Goal: Task Accomplishment & Management: Manage account settings

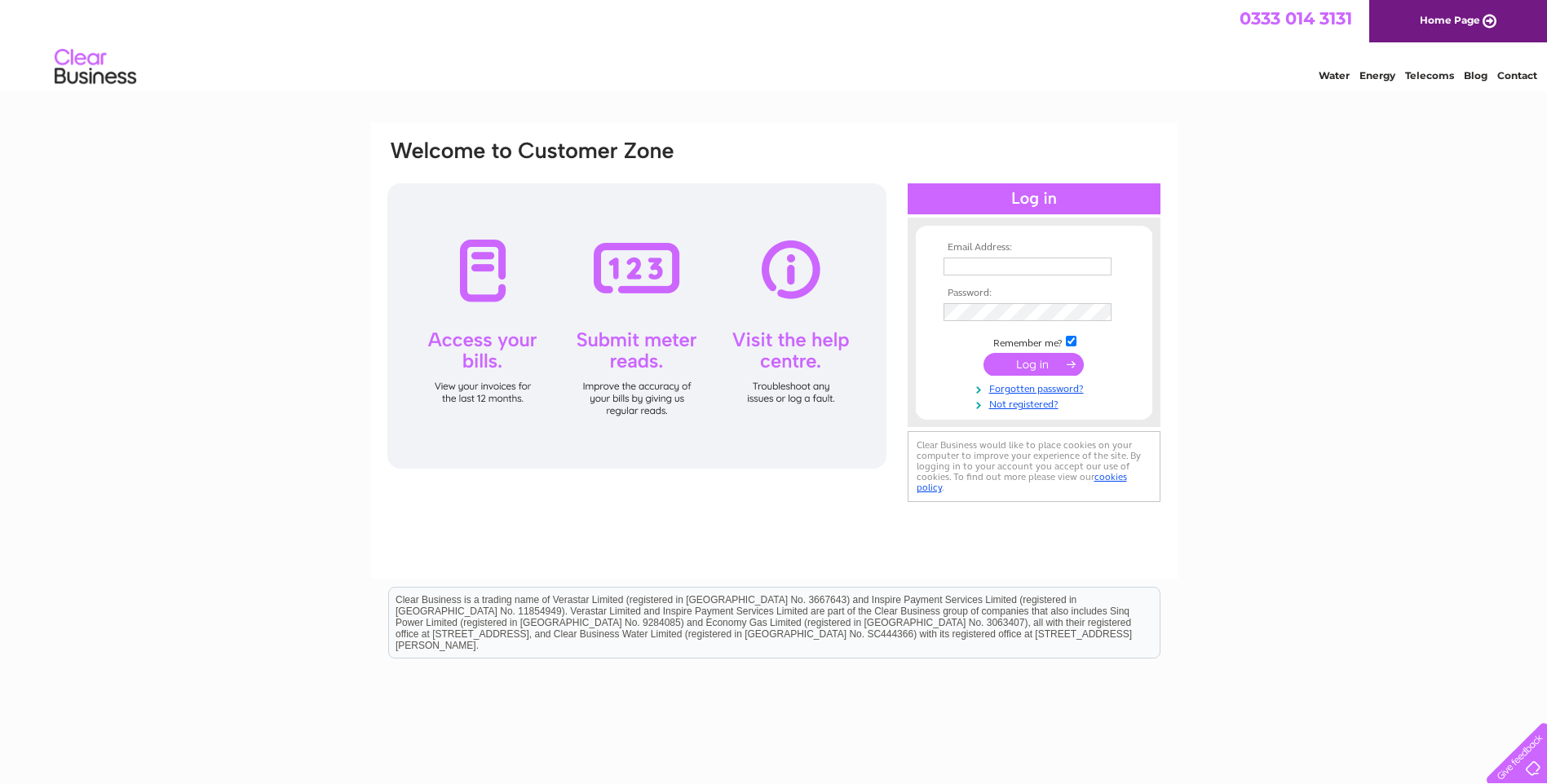
click at [1012, 258] on input "text" at bounding box center [1026, 266] width 168 height 18
type input "info@deveronlodge.co.uk"
click at [1046, 366] on input "submit" at bounding box center [1034, 366] width 100 height 23
click at [1030, 366] on input "submit" at bounding box center [1034, 364] width 100 height 23
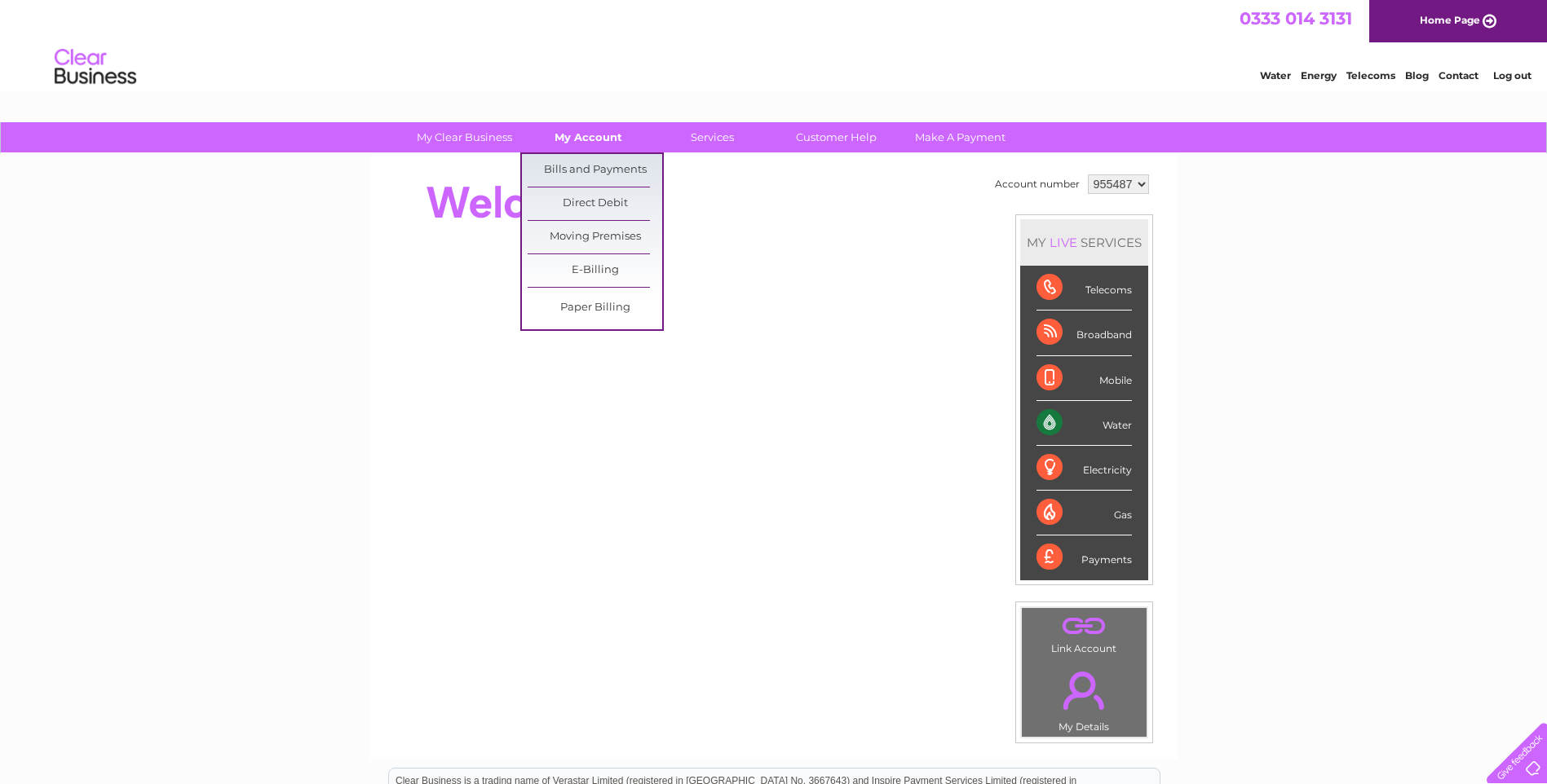
click at [587, 131] on link "My Account" at bounding box center [587, 137] width 135 height 31
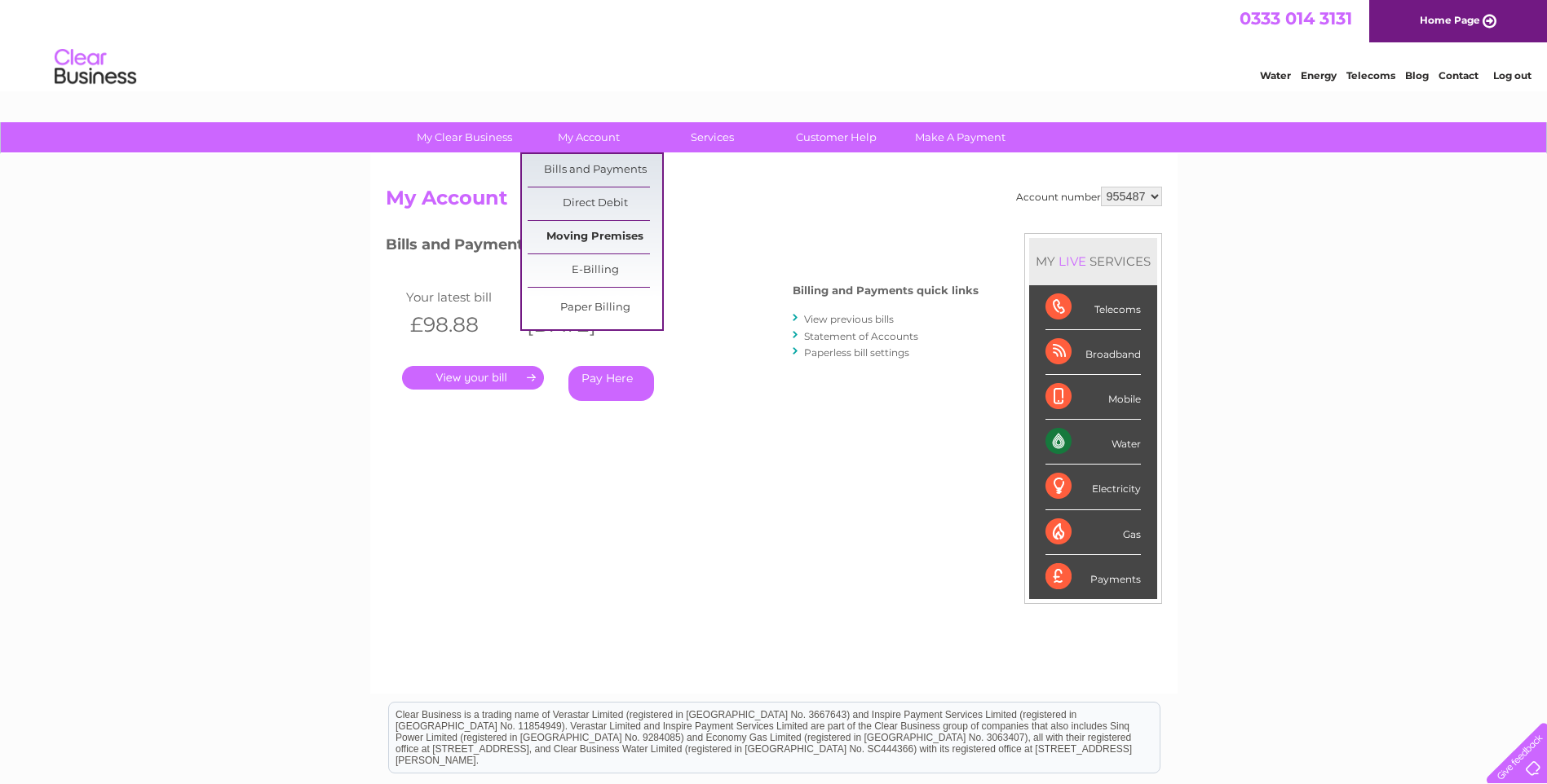
click at [619, 231] on link "Moving Premises" at bounding box center [594, 237] width 135 height 32
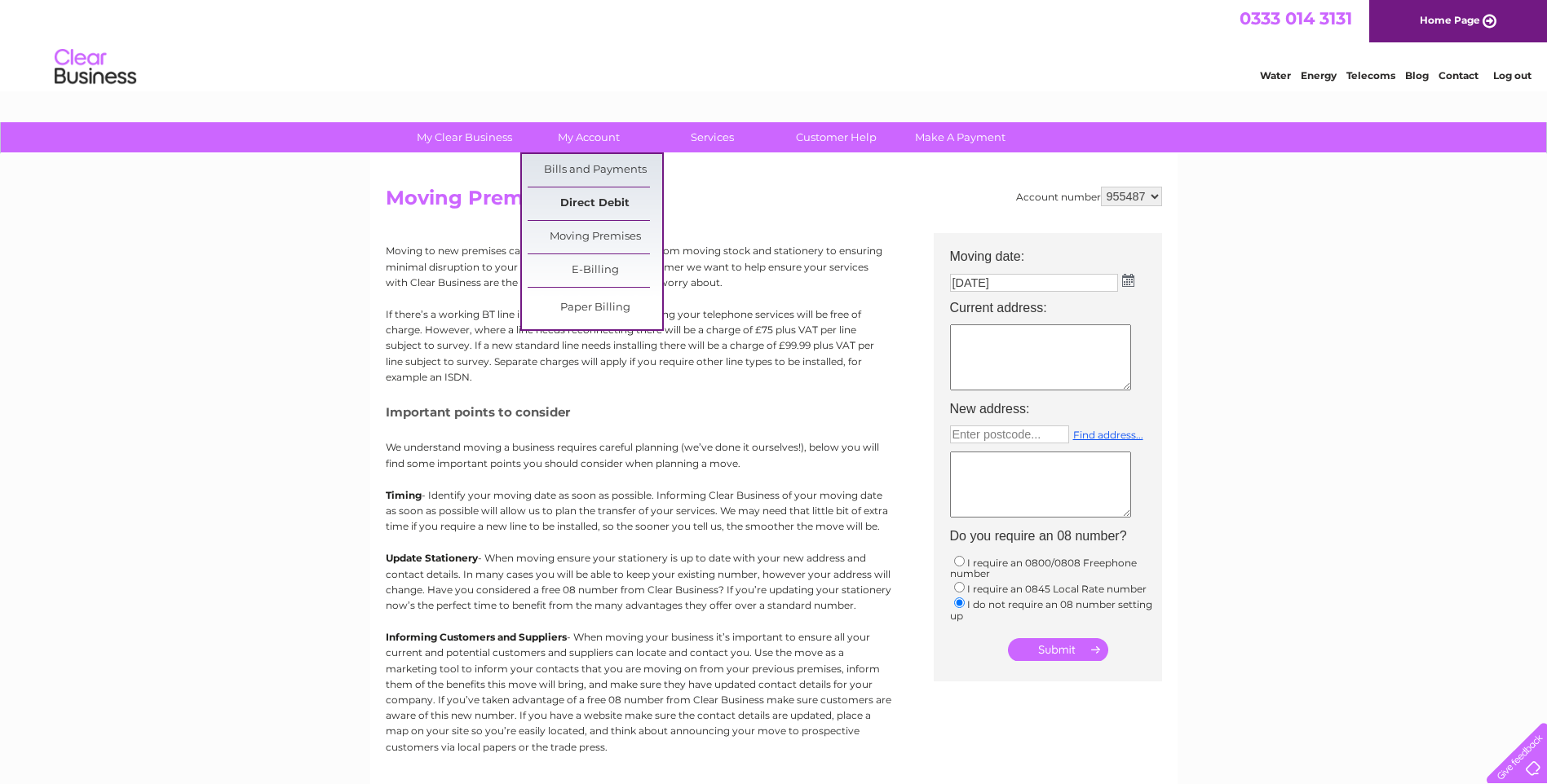
click at [585, 203] on link "Direct Debit" at bounding box center [594, 203] width 135 height 32
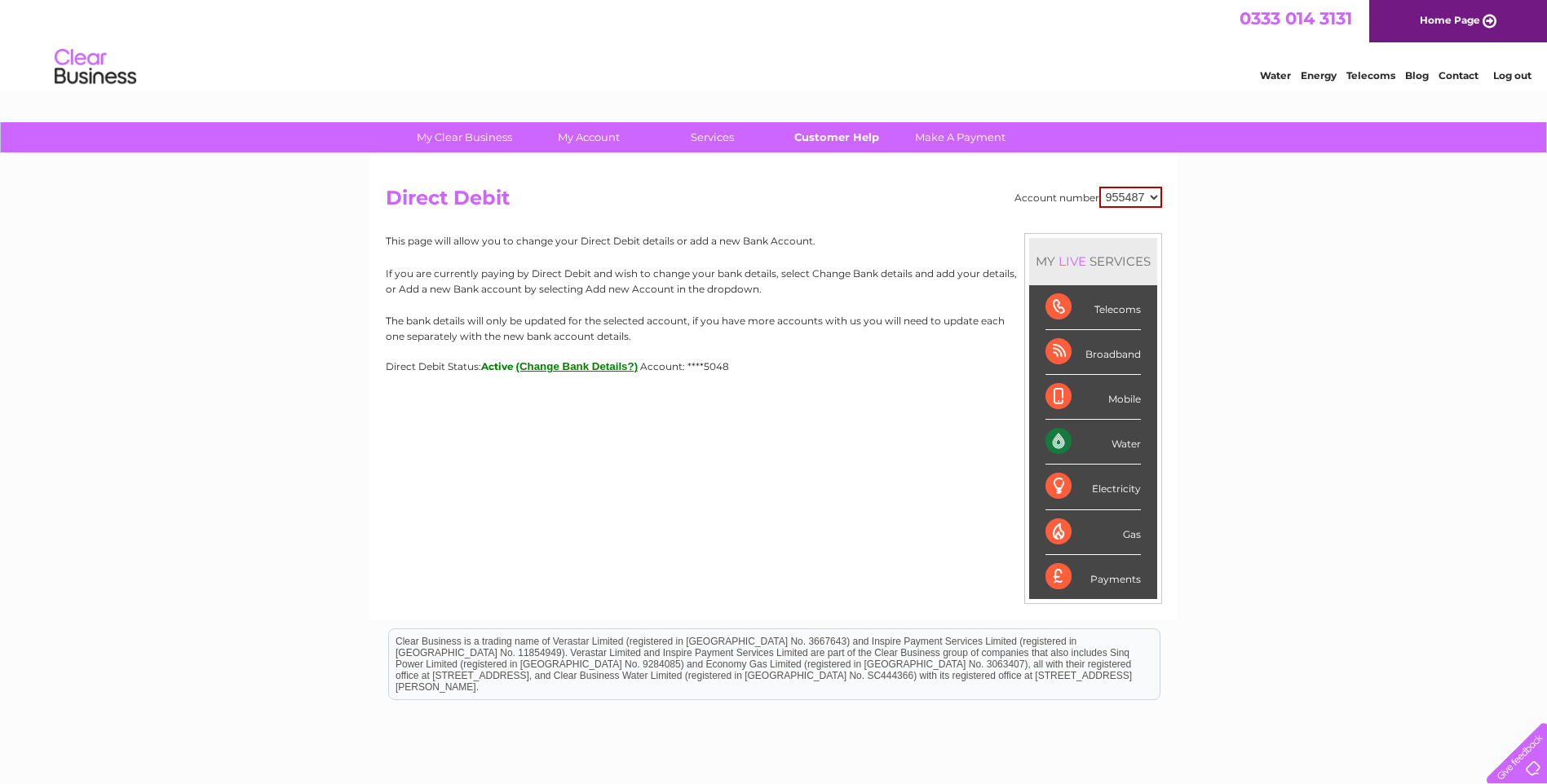
click at [828, 137] on link "Customer Help" at bounding box center [835, 137] width 135 height 31
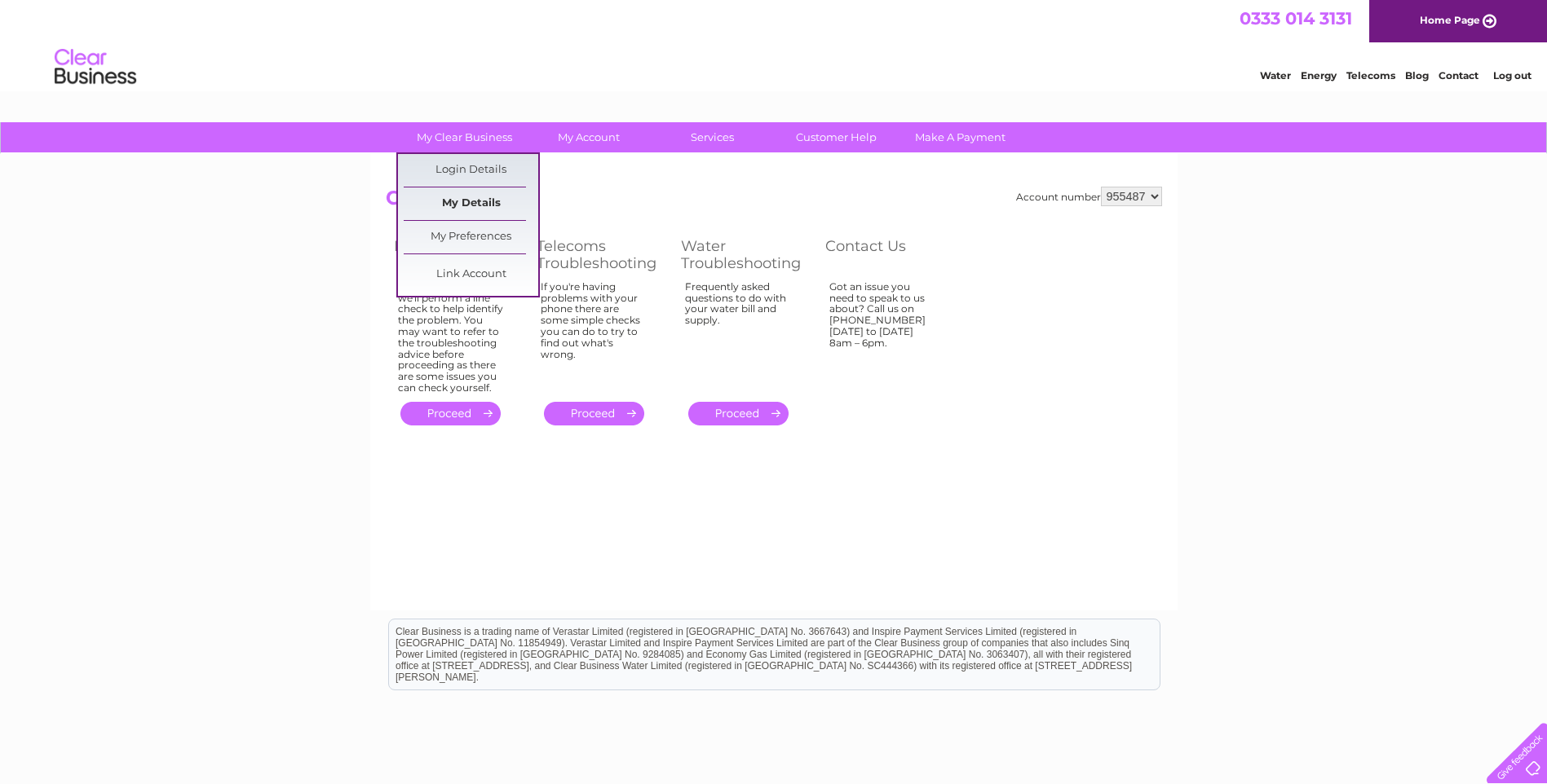
click at [473, 206] on link "My Details" at bounding box center [471, 203] width 135 height 32
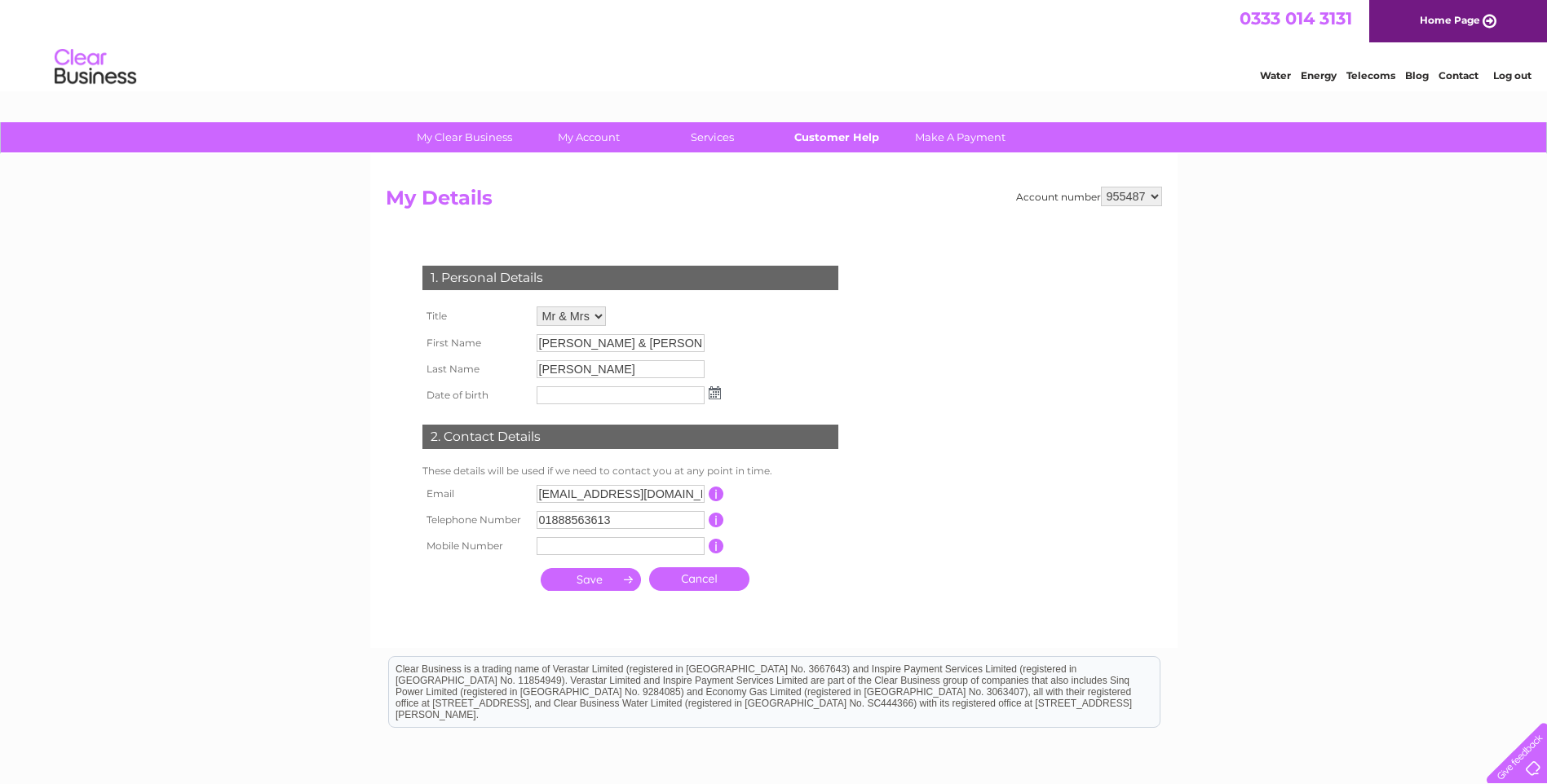
click at [842, 140] on link "Customer Help" at bounding box center [835, 137] width 135 height 31
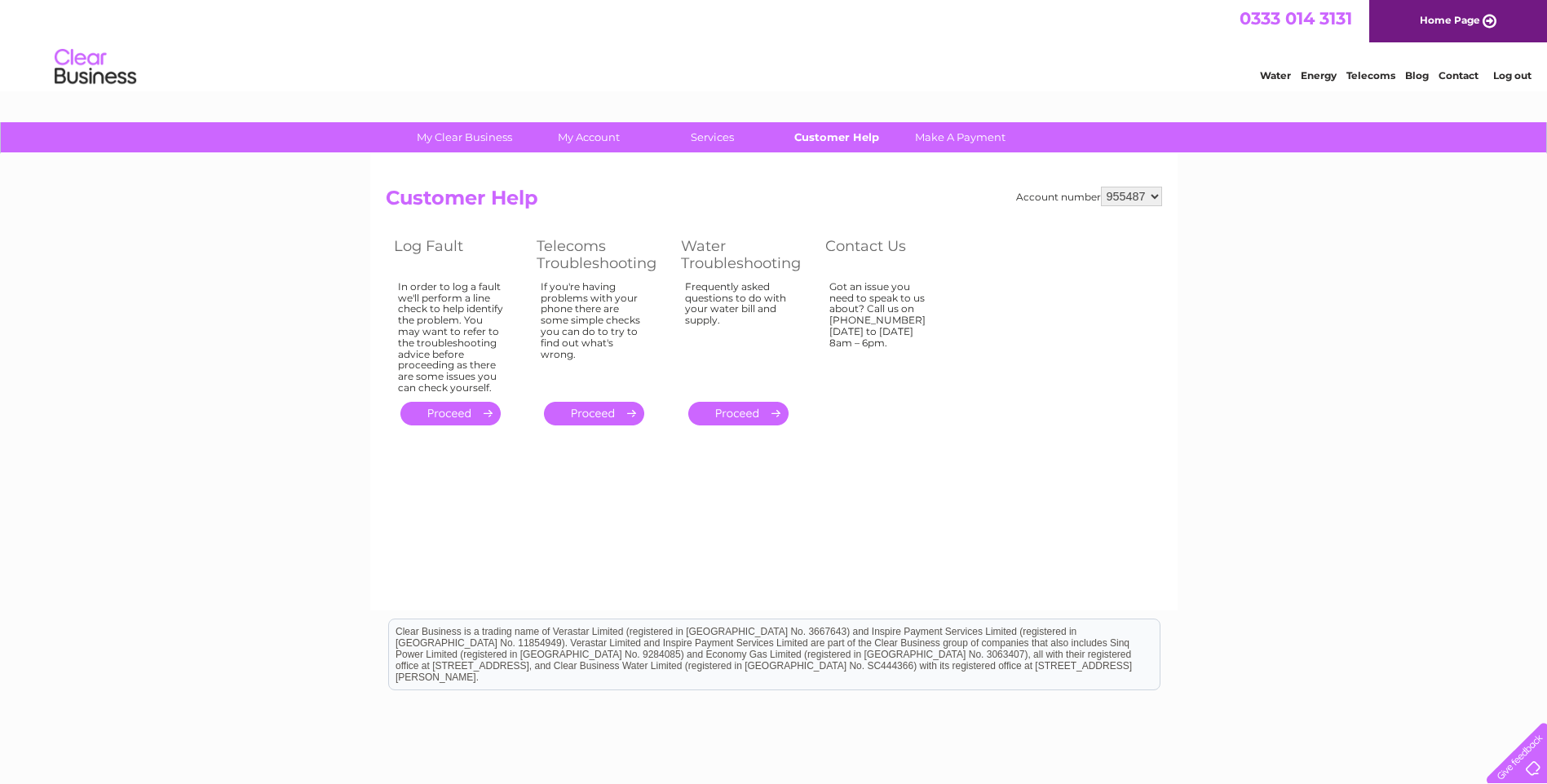
click at [849, 137] on link "Customer Help" at bounding box center [835, 137] width 135 height 31
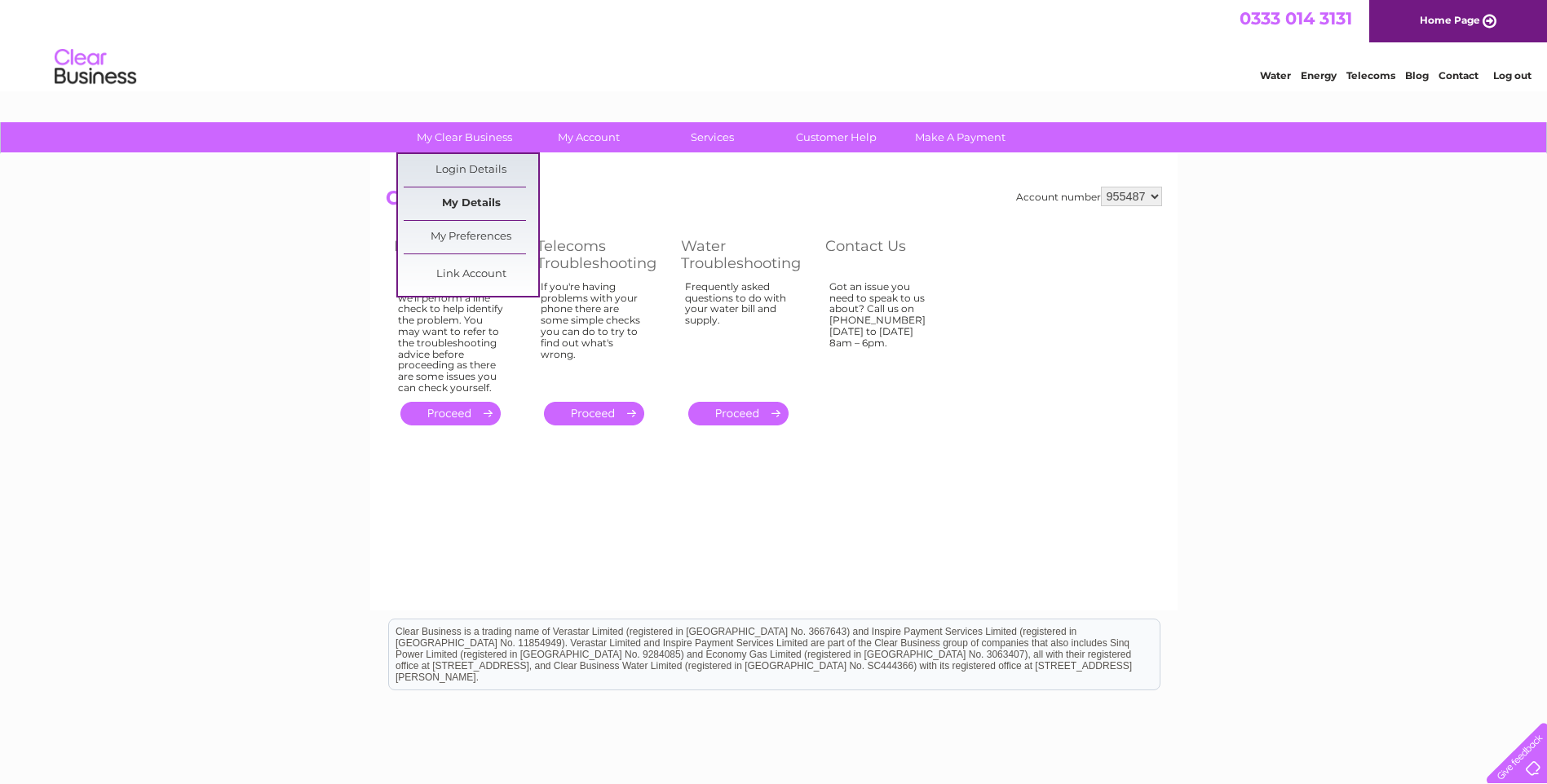
click at [470, 205] on link "My Details" at bounding box center [471, 203] width 135 height 32
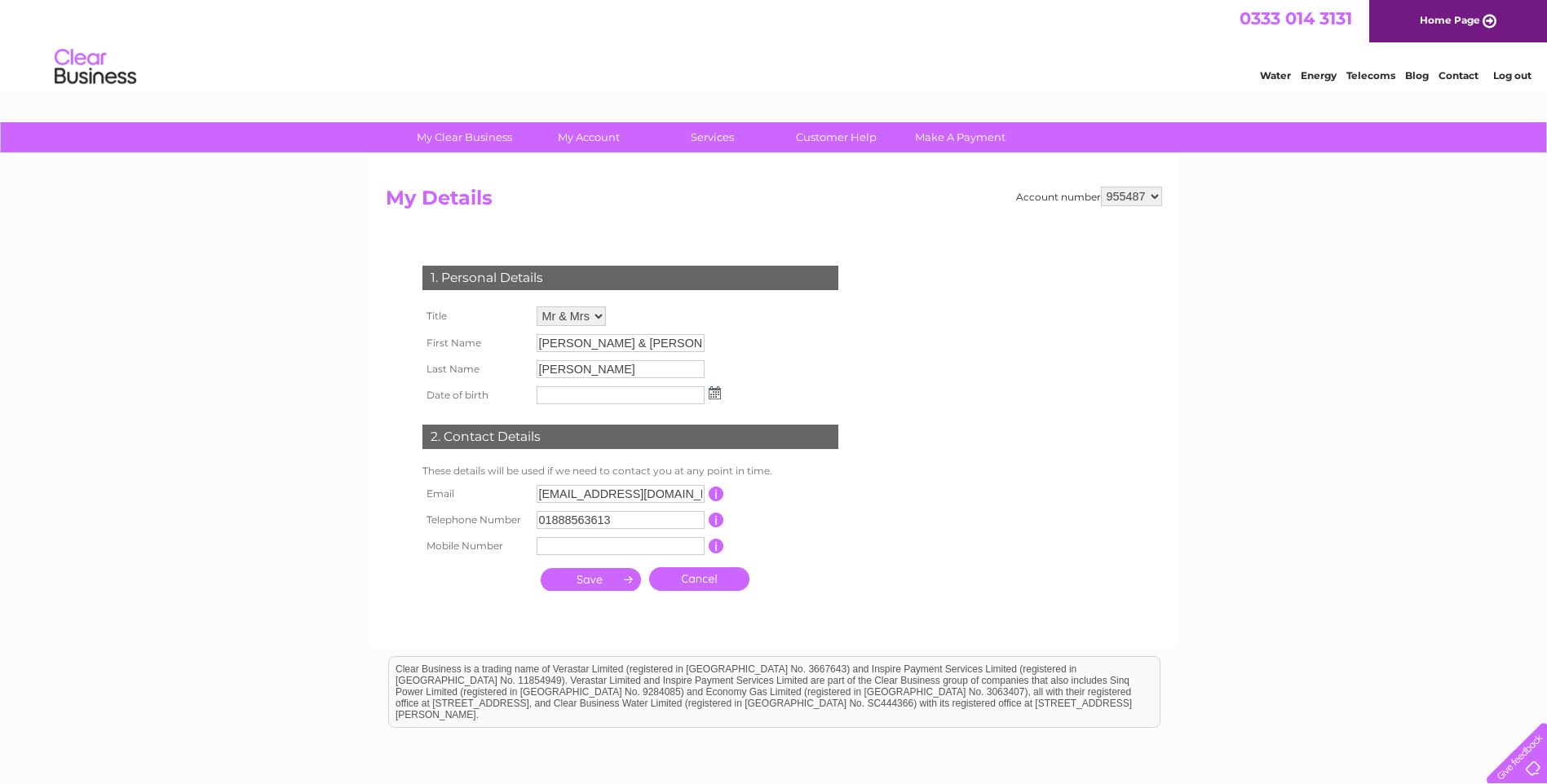
click at [700, 579] on link "Cancel" at bounding box center [699, 578] width 100 height 23
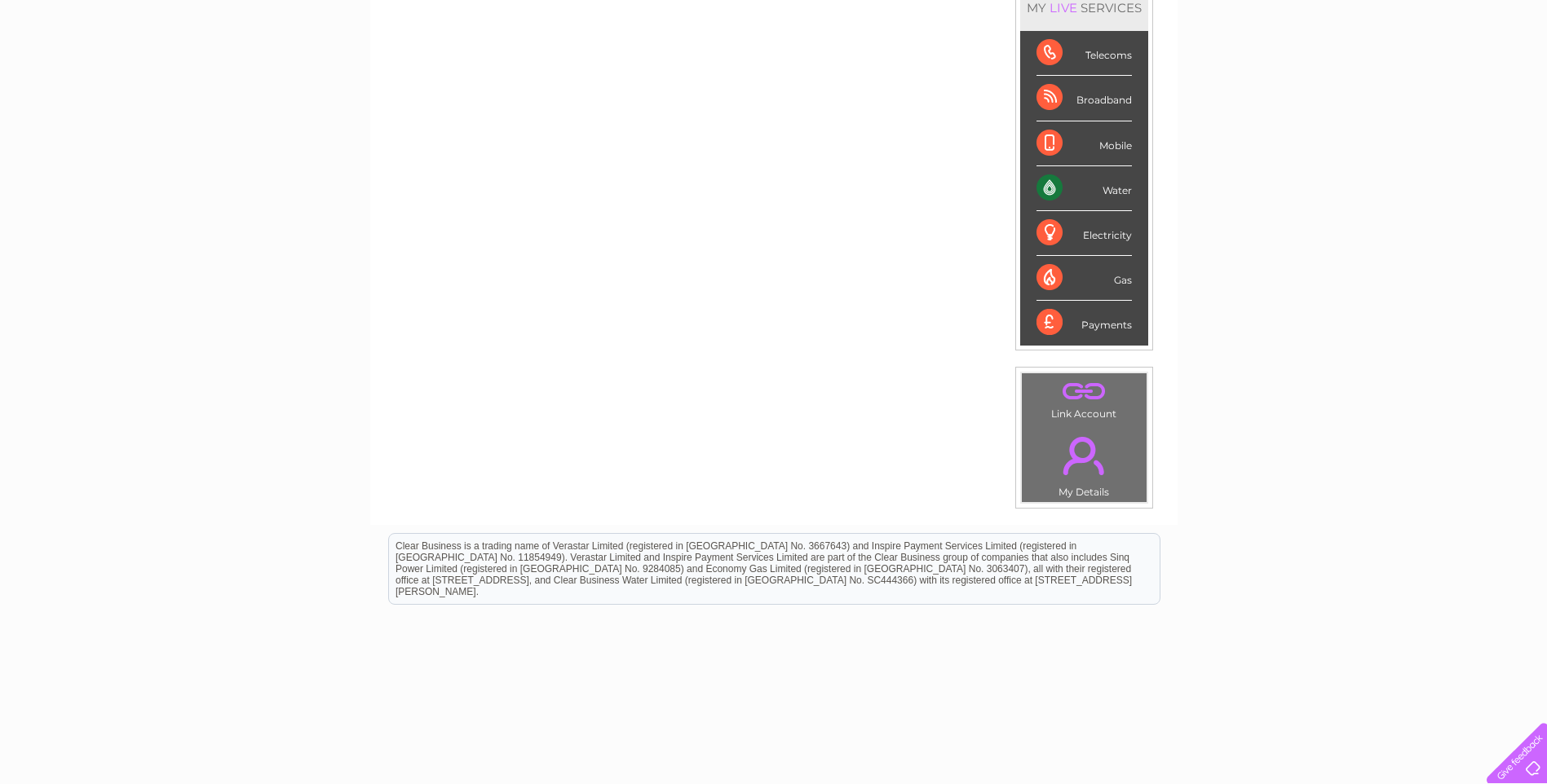
scroll to position [245, 0]
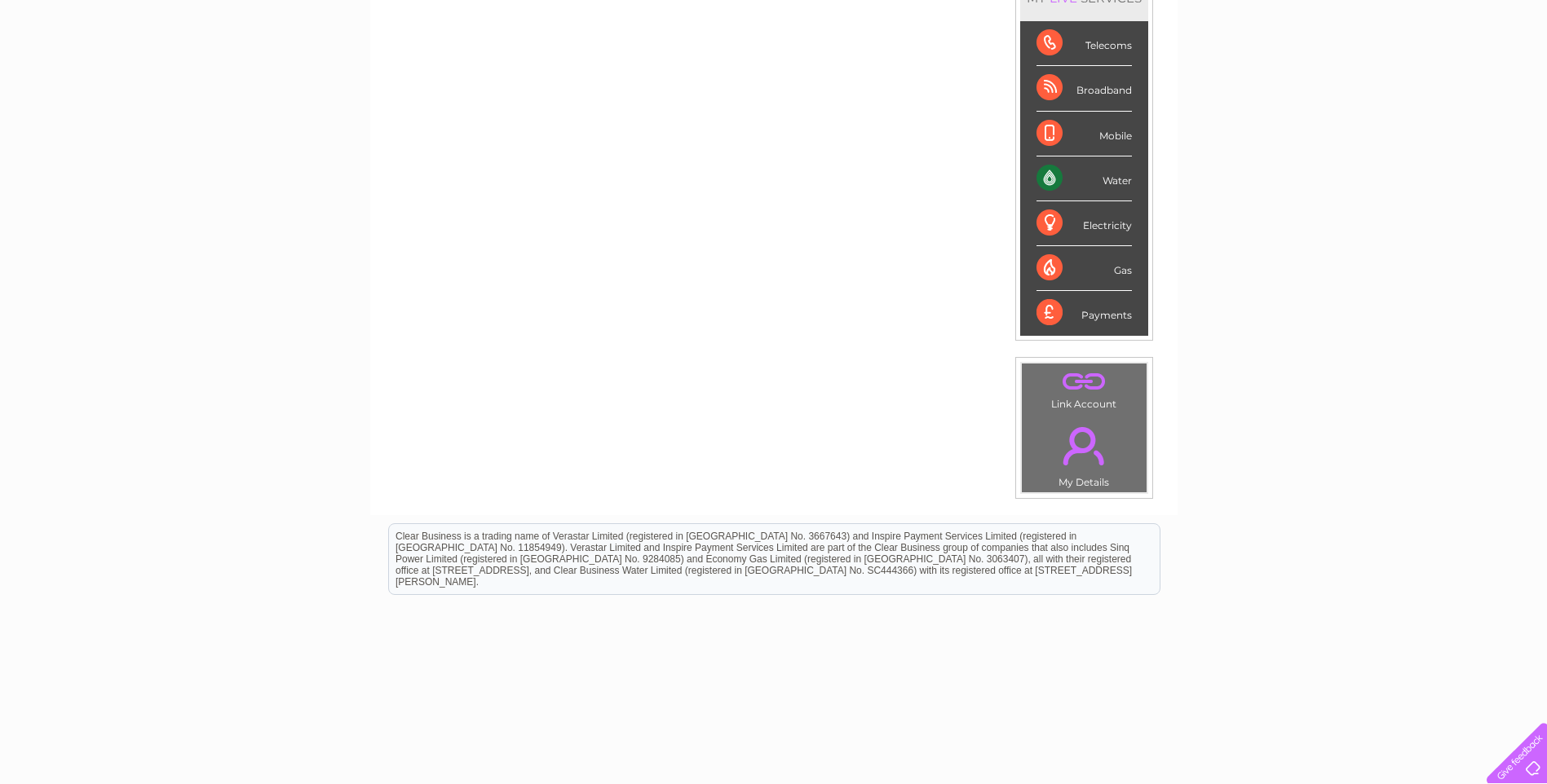
click at [1072, 472] on link "." at bounding box center [1084, 445] width 117 height 57
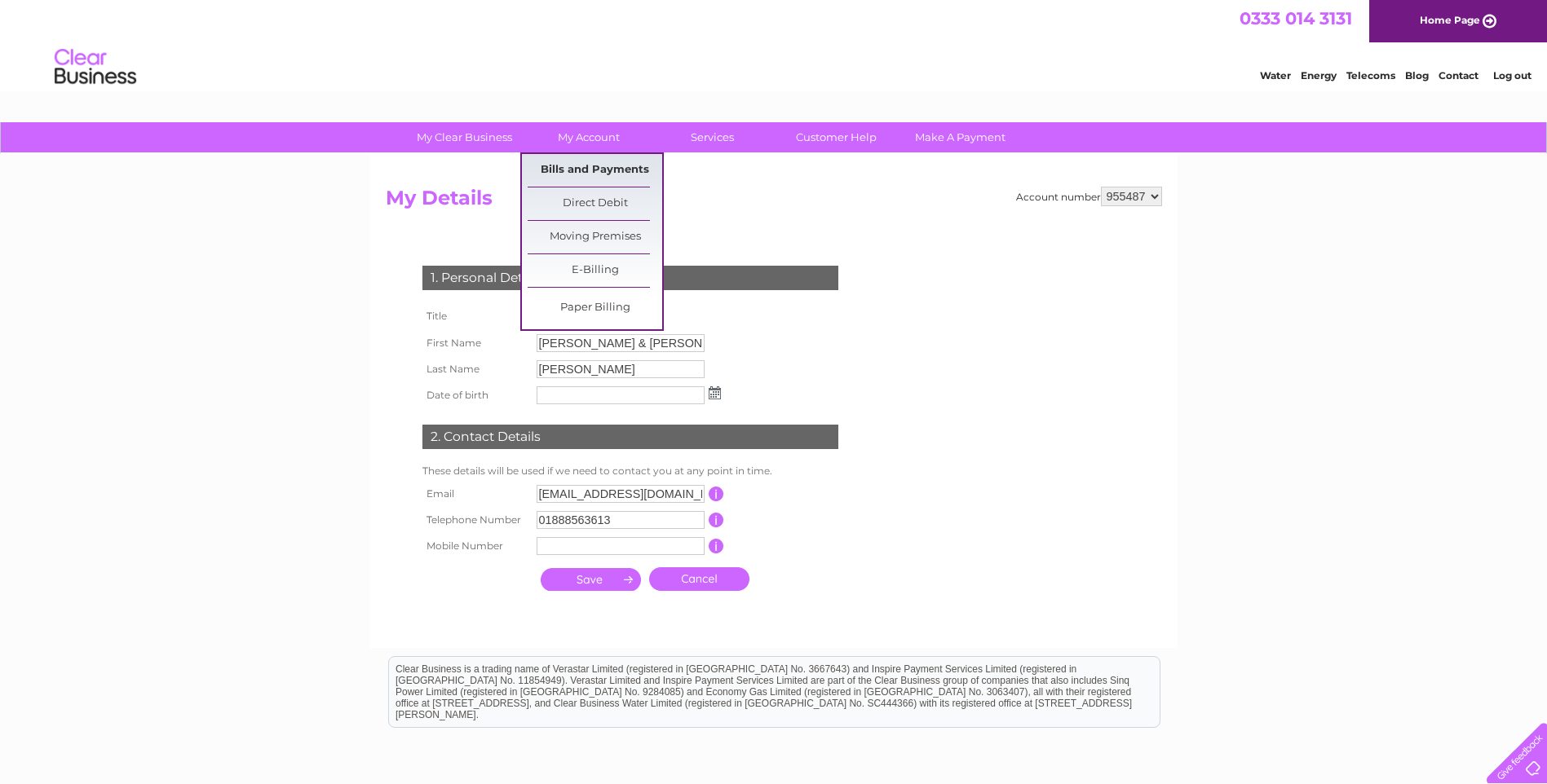
click at [607, 171] on link "Bills and Payments" at bounding box center [594, 170] width 135 height 32
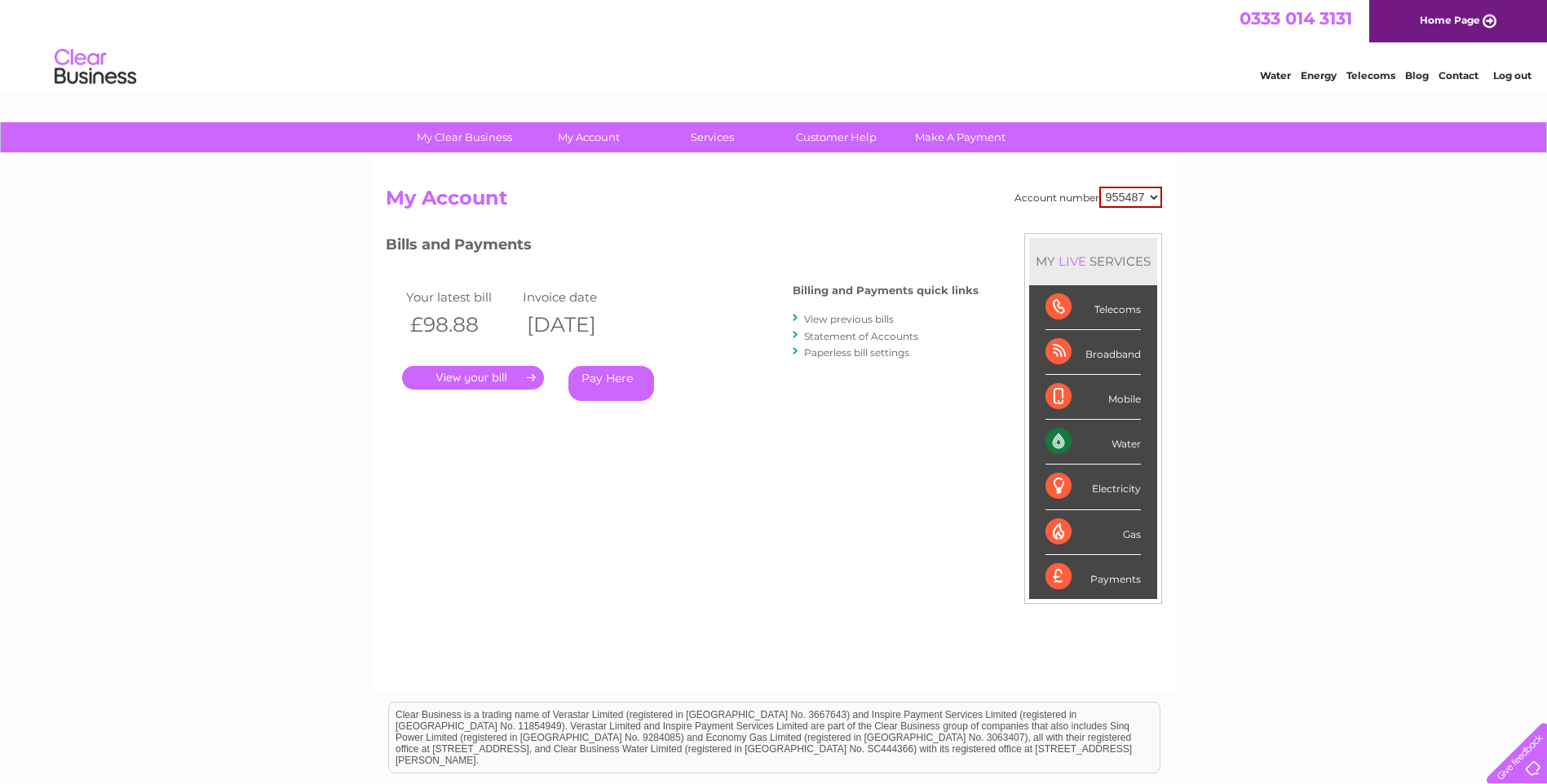
click at [868, 337] on link "Statement of Accounts" at bounding box center [860, 336] width 114 height 12
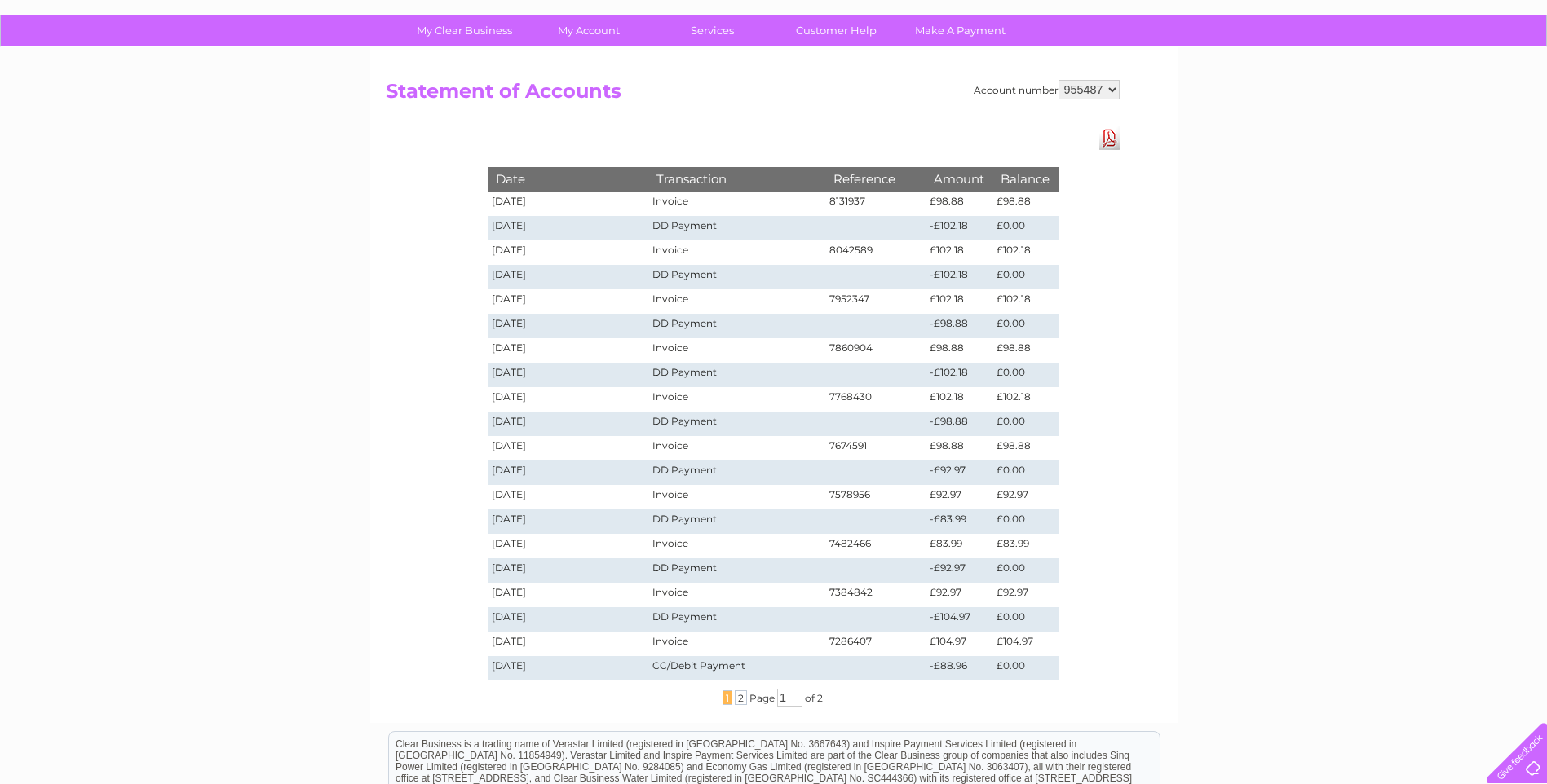
scroll to position [82, 0]
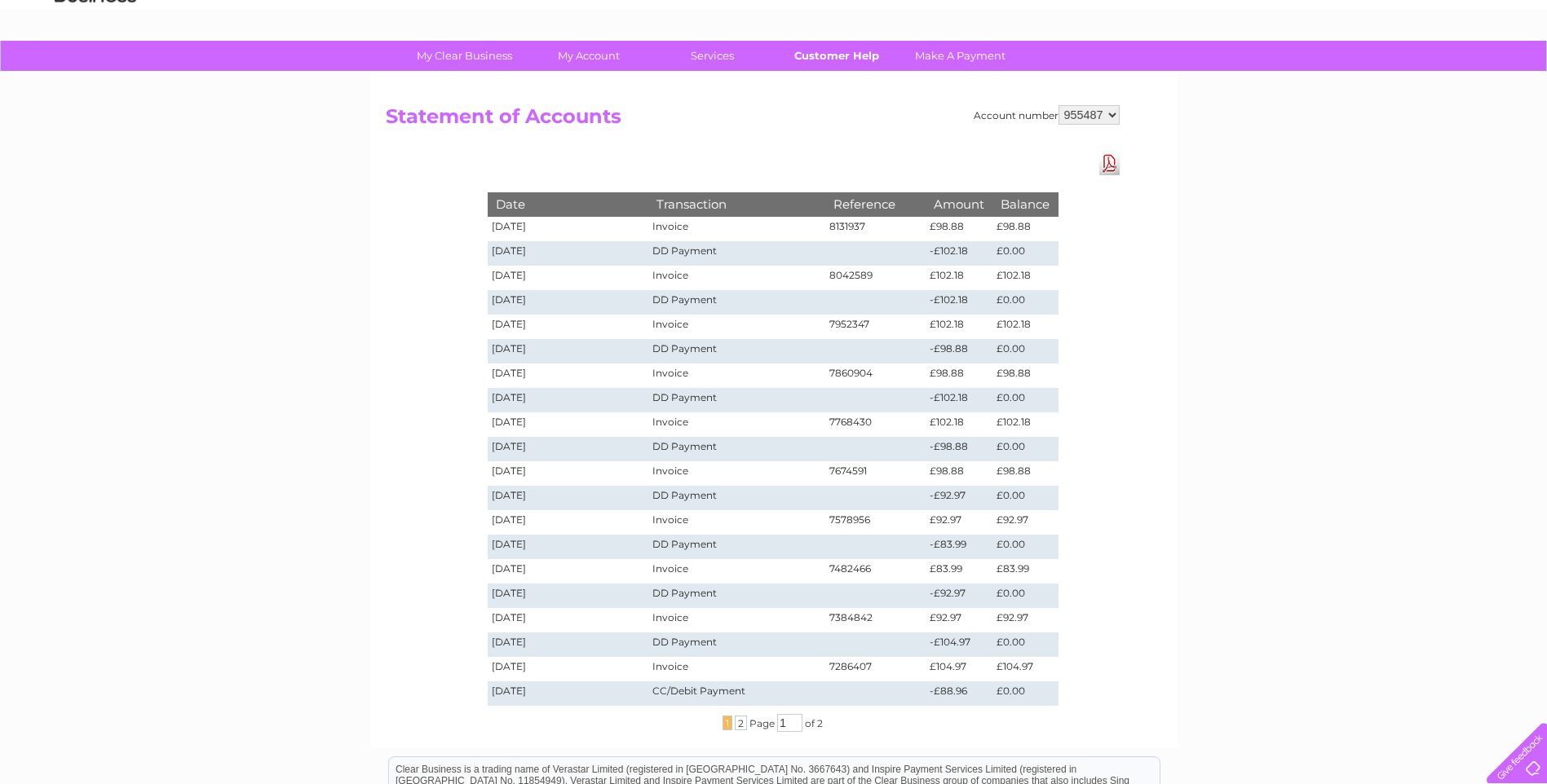
click at [826, 57] on link "Customer Help" at bounding box center [835, 56] width 135 height 31
